Goal: Task Accomplishment & Management: Complete application form

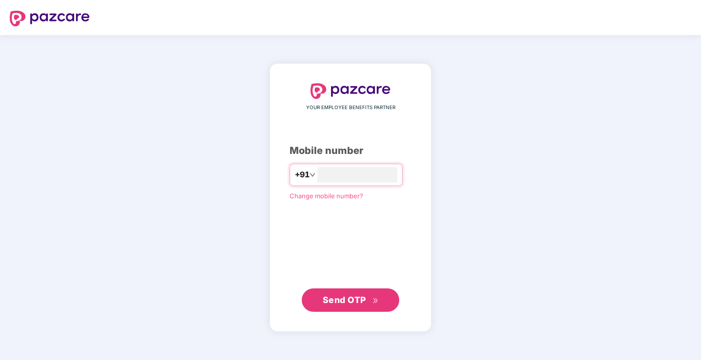
click at [354, 292] on button "Send OTP" at bounding box center [350, 300] width 97 height 23
click at [336, 298] on span "Send OTP" at bounding box center [344, 299] width 43 height 10
click at [357, 173] on input "**********" at bounding box center [357, 175] width 80 height 16
type input "**********"
click at [352, 300] on span "Send OTP" at bounding box center [344, 299] width 43 height 10
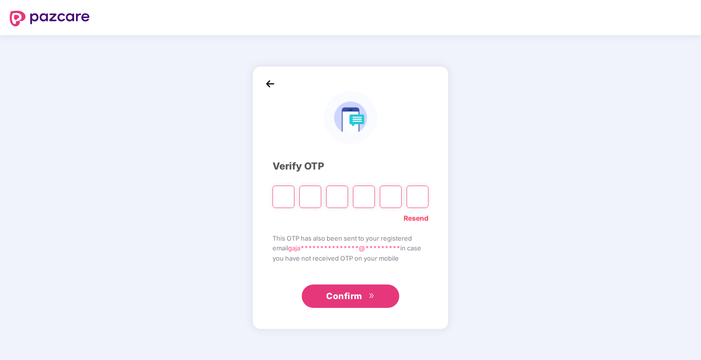
click at [416, 221] on link "Resend" at bounding box center [416, 218] width 25 height 11
click at [285, 194] on input "Please enter verification code. Digit 1" at bounding box center [283, 197] width 22 height 22
type input "*"
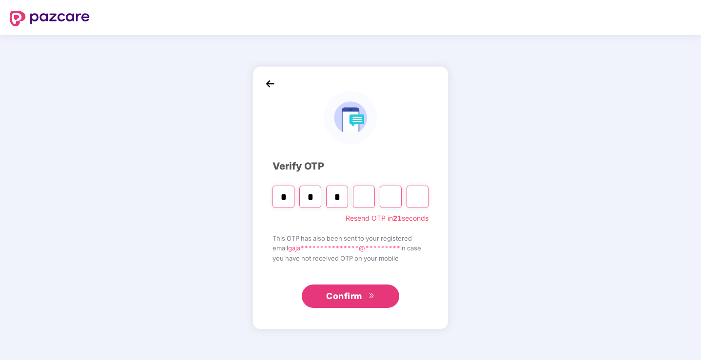
type input "*"
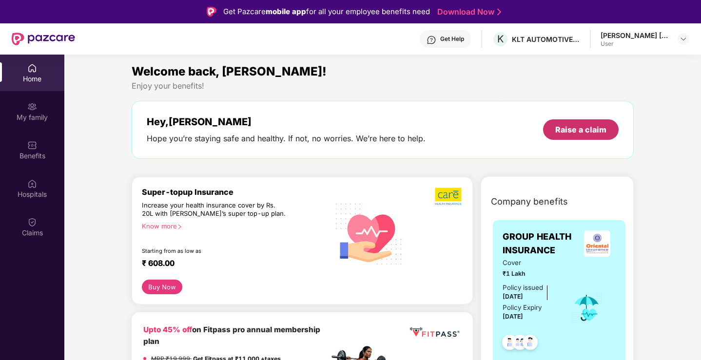
click at [588, 130] on div "Raise a claim" at bounding box center [580, 129] width 51 height 11
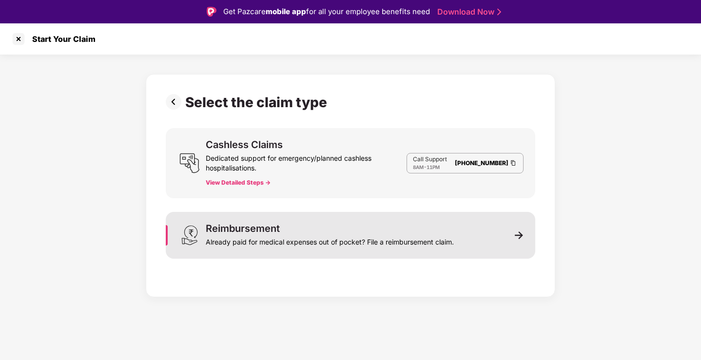
click at [238, 229] on div "Reimbursement" at bounding box center [243, 229] width 74 height 10
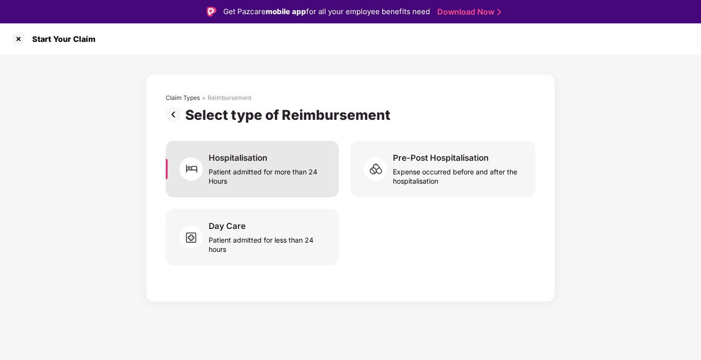
click at [252, 166] on div "Patient admitted for more than 24 Hours" at bounding box center [268, 174] width 118 height 22
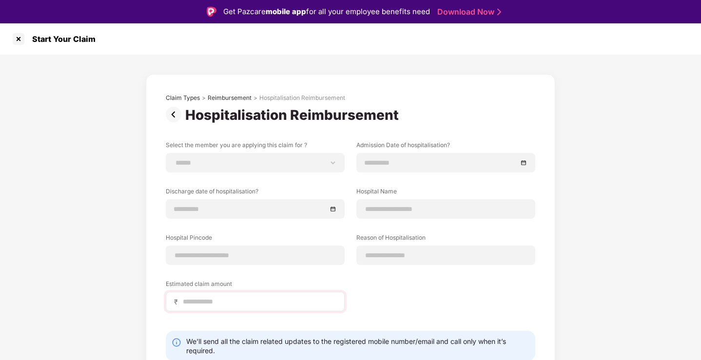
scroll to position [38, 0]
